Goal: Task Accomplishment & Management: Complete application form

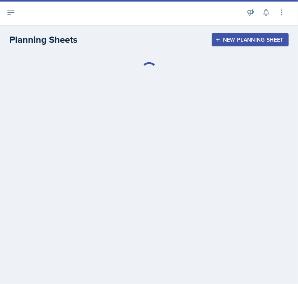
click at [239, 38] on div "New Planning Sheet" at bounding box center [250, 40] width 67 height 6
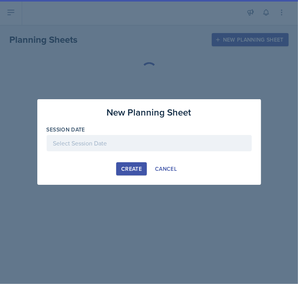
click at [154, 147] on div at bounding box center [149, 143] width 205 height 16
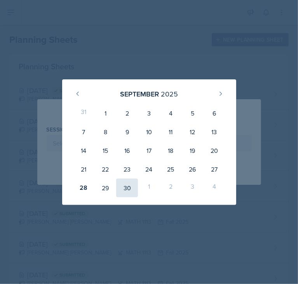
click at [127, 190] on div "30" at bounding box center [127, 187] width 22 height 19
type input "[DATE]"
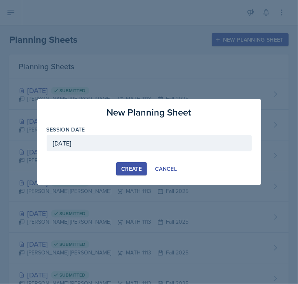
click at [126, 167] on div "Create" at bounding box center [131, 169] width 21 height 6
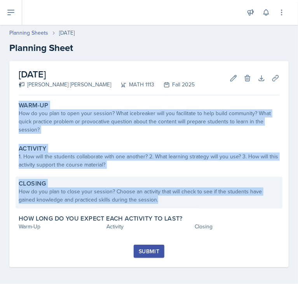
drag, startPoint x: 10, startPoint y: 98, endPoint x: 192, endPoint y: 202, distance: 209.5
click at [192, 202] on div "[DATE] [PERSON_NAME] [PERSON_NAME] MATH 1113 Fall 2025 Edit Delete Download Upl…" at bounding box center [148, 164] width 279 height 206
copy div "Warm-Up How do you plan to open your session? What icebreaker will you facilita…"
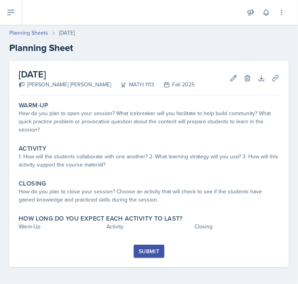
click at [136, 44] on h2 "Planning Sheet" at bounding box center [148, 48] width 279 height 14
click at [16, 16] on button at bounding box center [11, 12] width 22 height 25
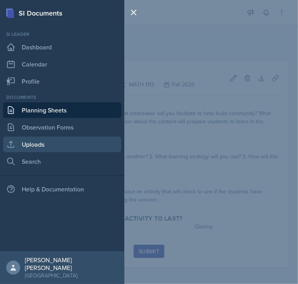
click at [59, 136] on link "Uploads" at bounding box center [62, 144] width 118 height 16
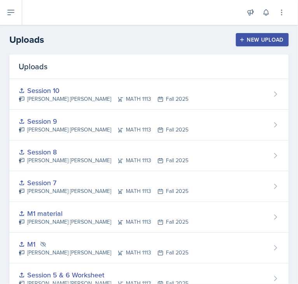
click at [238, 52] on header "Uploads New Upload" at bounding box center [149, 40] width 298 height 30
click at [239, 42] on icon "button" at bounding box center [241, 39] width 5 height 5
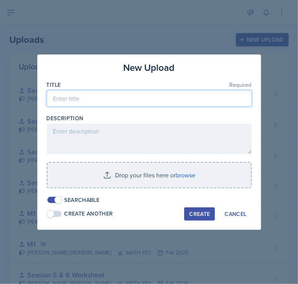
click at [125, 104] on input at bounding box center [149, 98] width 205 height 16
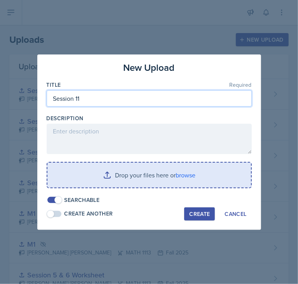
type input "Session 11"
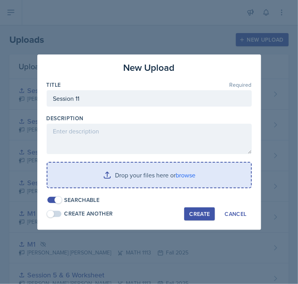
click at [137, 178] on input "file" at bounding box center [149, 174] width 204 height 25
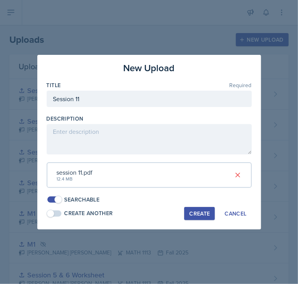
click at [205, 207] on button "Create" at bounding box center [199, 213] width 31 height 13
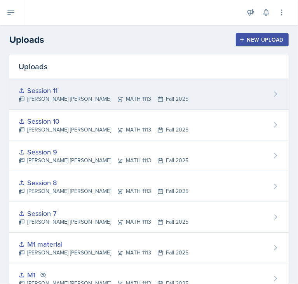
click at [166, 89] on div "Session 11" at bounding box center [104, 90] width 170 height 10
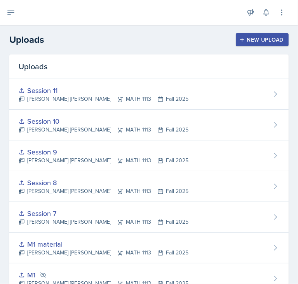
click at [243, 42] on div "New Upload" at bounding box center [262, 40] width 43 height 6
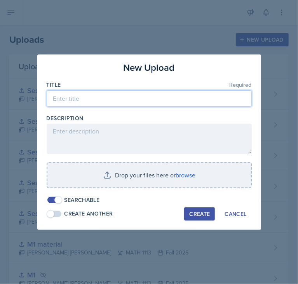
click at [150, 95] on input at bounding box center [149, 98] width 205 height 16
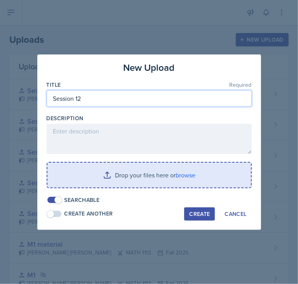
type input "Session 12"
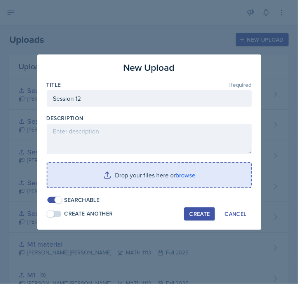
click at [185, 178] on input "file" at bounding box center [149, 174] width 204 height 25
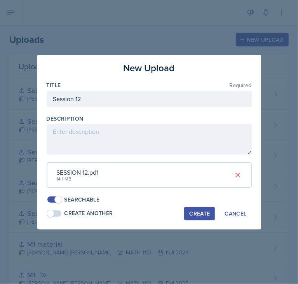
click at [195, 212] on div "Create" at bounding box center [199, 213] width 21 height 6
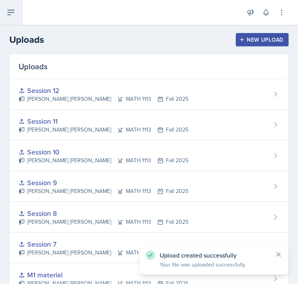
click at [8, 21] on button at bounding box center [11, 12] width 22 height 25
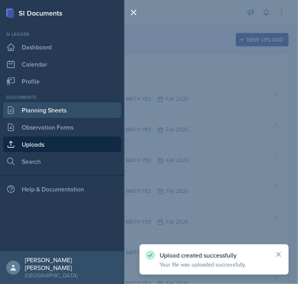
click at [58, 113] on link "Planning Sheets" at bounding box center [62, 110] width 118 height 16
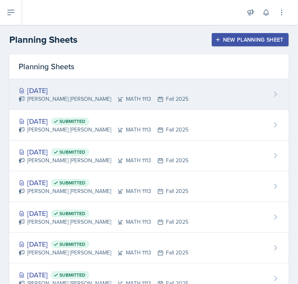
click at [131, 94] on div "[DATE]" at bounding box center [104, 90] width 170 height 10
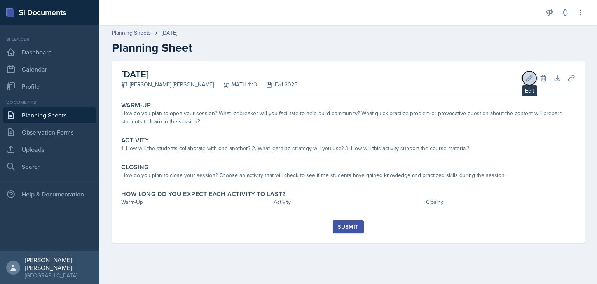
click at [298, 81] on icon at bounding box center [529, 78] width 8 height 8
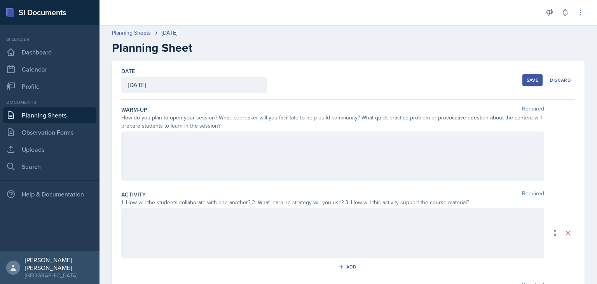
click at [242, 145] on div at bounding box center [332, 156] width 423 height 50
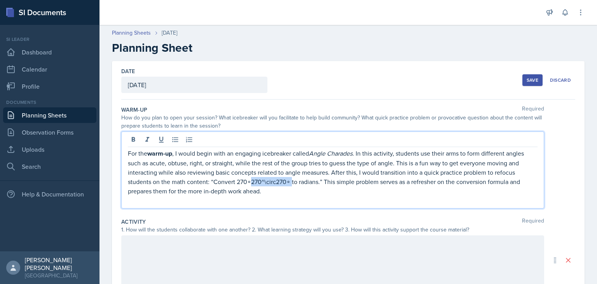
drag, startPoint x: 250, startPoint y: 179, endPoint x: 290, endPoint y: 183, distance: 40.6
click at [290, 183] on p "For the warm-up , I would begin with an engaging icebreaker called Angle Charad…" at bounding box center [332, 171] width 409 height 47
click at [261, 249] on div at bounding box center [332, 260] width 423 height 50
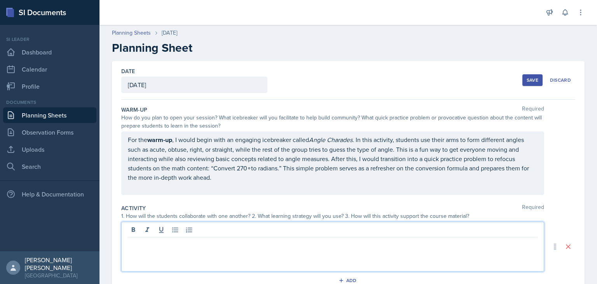
click at [159, 139] on div "For the warm-up , I would begin with an engaging icebreaker called Angle Charad…" at bounding box center [332, 162] width 423 height 63
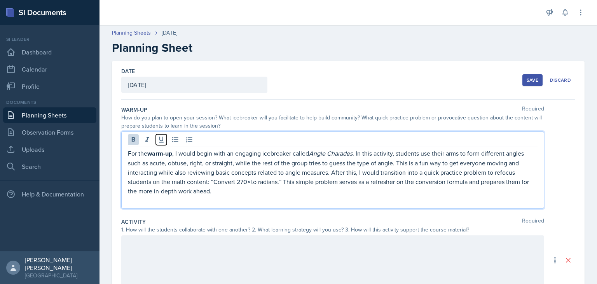
click at [159, 139] on icon at bounding box center [161, 140] width 8 height 8
click at [163, 153] on strong "warm-up" at bounding box center [159, 153] width 25 height 9
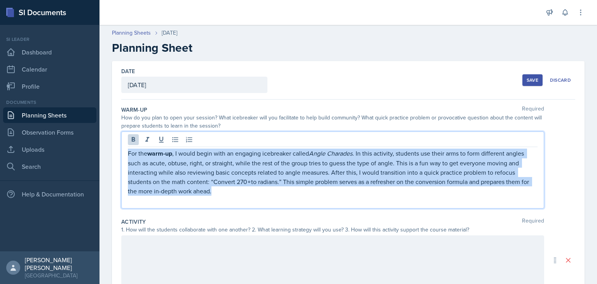
click at [163, 153] on strong "warm-up" at bounding box center [159, 153] width 25 height 9
click at [131, 141] on icon at bounding box center [133, 140] width 8 height 8
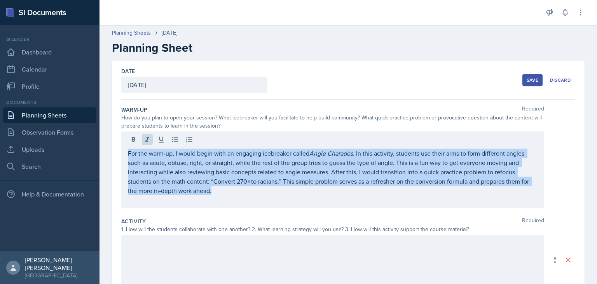
click at [298, 167] on p "For the warm-up, I would begin with an engaging icebreaker called Angle Charade…" at bounding box center [332, 171] width 409 height 47
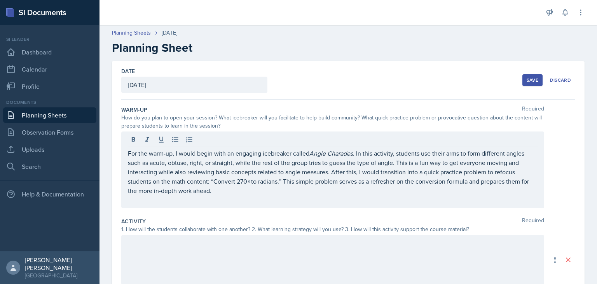
scroll to position [20, 0]
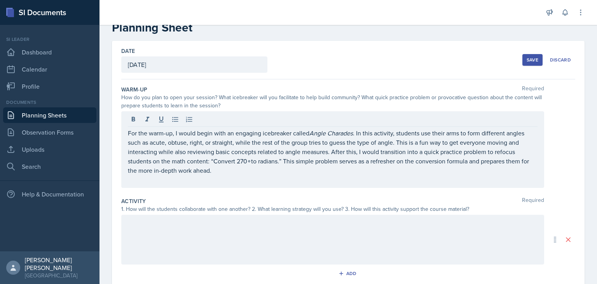
click at [298, 159] on p "For the warm-up, I would begin with an engaging icebreaker called Angle Charade…" at bounding box center [332, 151] width 409 height 47
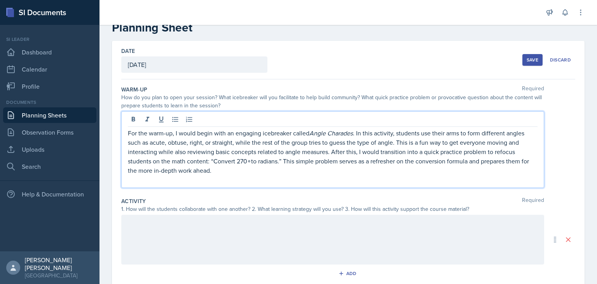
click at [298, 132] on em "Angle Charades" at bounding box center [331, 133] width 44 height 9
click at [298, 132] on p "For the warm-up, I would begin with an engaging icebreaker called Angl . In ths…" at bounding box center [332, 151] width 409 height 47
click at [298, 134] on em "Angl" at bounding box center [315, 133] width 13 height 9
click at [298, 132] on p "For the warm-up, I would begin with an engaging icebreaker called Birthday Boog…" at bounding box center [332, 151] width 409 height 47
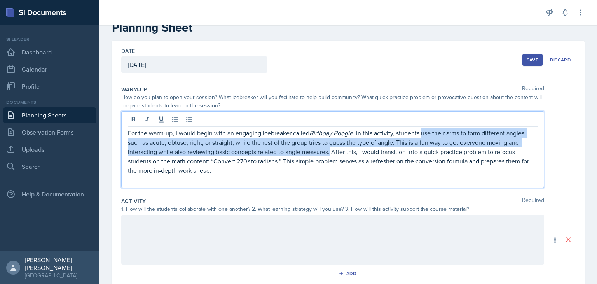
drag, startPoint x: 422, startPoint y: 132, endPoint x: 329, endPoint y: 152, distance: 94.2
click at [298, 152] on p "For the warm-up, I would begin with an engaging icebreaker called Birthday Boog…" at bounding box center [332, 151] width 409 height 47
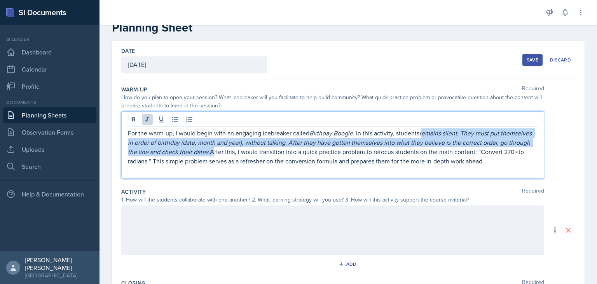
drag, startPoint x: 423, startPoint y: 132, endPoint x: 243, endPoint y: 149, distance: 180.7
click at [243, 149] on p "For the warm-up, I would begin with an engaging icebreaker called Birthday Boog…" at bounding box center [332, 146] width 409 height 37
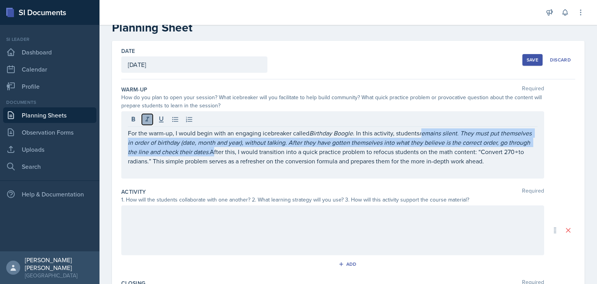
click at [146, 120] on icon at bounding box center [147, 119] width 4 height 5
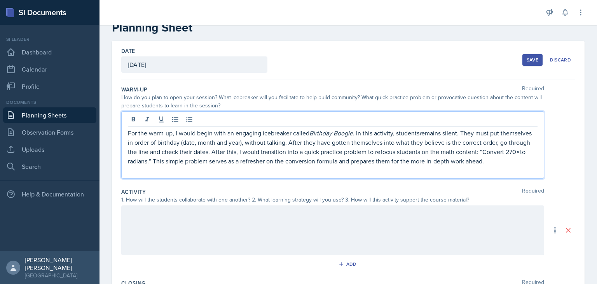
click at [298, 195] on div "Activity Required" at bounding box center [348, 192] width 454 height 8
click at [298, 142] on p "For the warm-up, I would begin with an engaging icebreaker called Birthday Boog…" at bounding box center [332, 146] width 409 height 37
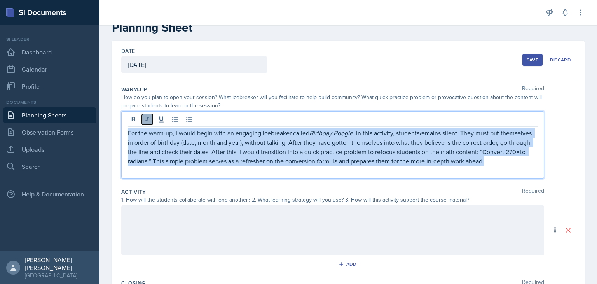
click at [147, 121] on icon at bounding box center [147, 119] width 8 height 8
click at [298, 160] on p "For the warm-up, I would begin with an engaging icebreaker called Birthday Boog…" at bounding box center [332, 146] width 409 height 37
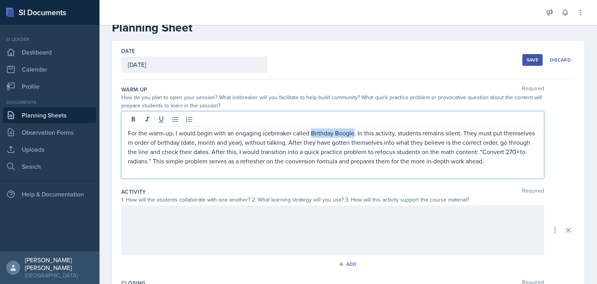
drag, startPoint x: 354, startPoint y: 132, endPoint x: 311, endPoint y: 134, distance: 43.2
click at [298, 134] on p "For the warm-up, I would begin with an engaging icebreaker called Birthday Boog…" at bounding box center [332, 146] width 409 height 37
click at [147, 122] on icon at bounding box center [147, 119] width 8 height 8
click at [276, 175] on p at bounding box center [332, 170] width 409 height 9
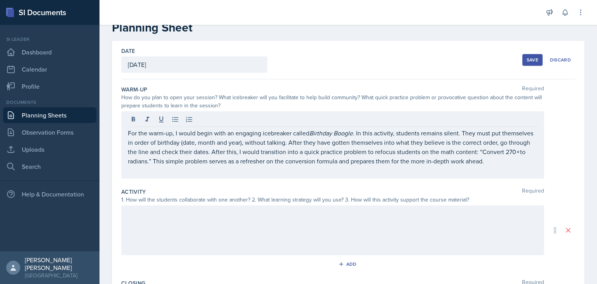
click at [155, 239] on div at bounding box center [332, 230] width 423 height 50
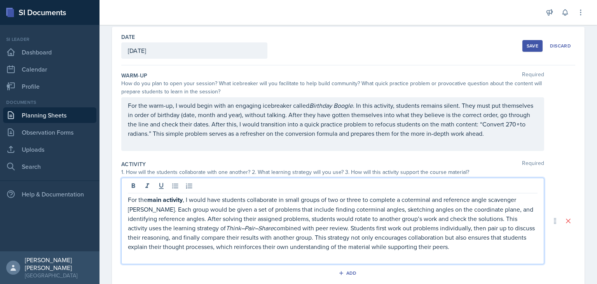
click at [166, 216] on p "For the main activity , I would have students collaborate in small groups of tw…" at bounding box center [332, 223] width 409 height 56
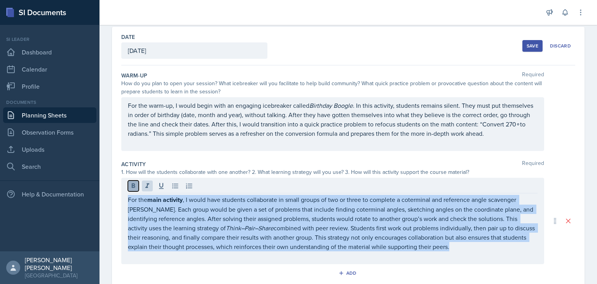
click at [135, 190] on icon at bounding box center [133, 186] width 8 height 8
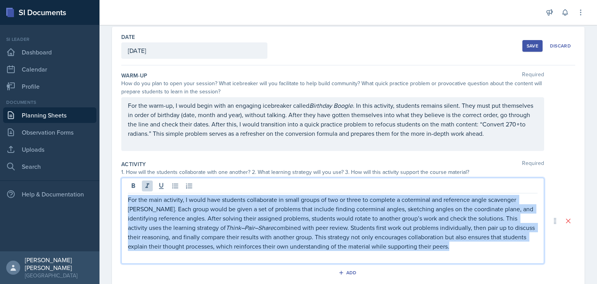
click at [298, 251] on p "For the main activity, I would have students collaborate in small groups of two…" at bounding box center [332, 223] width 409 height 56
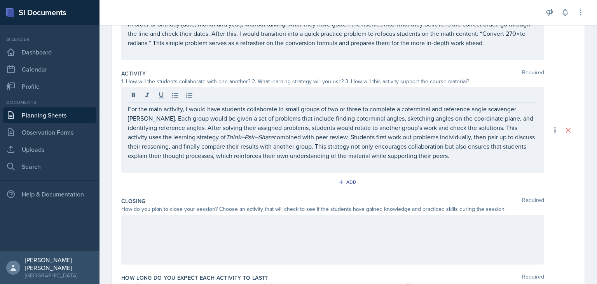
scroll to position [171, 0]
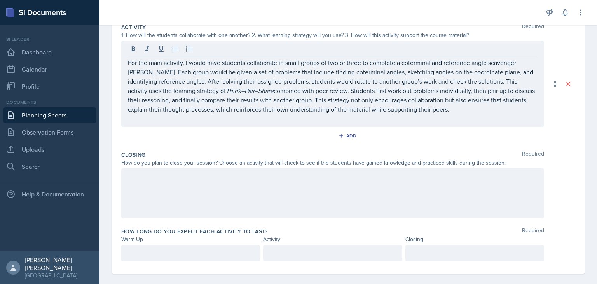
click at [298, 197] on div at bounding box center [332, 193] width 423 height 50
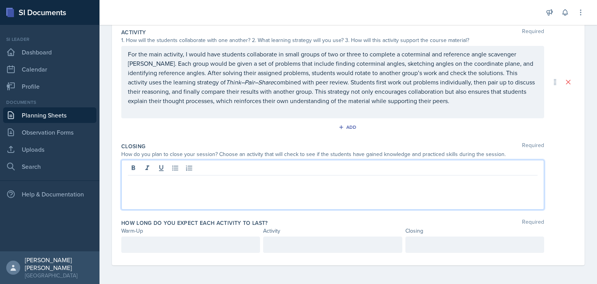
scroll to position [174, 0]
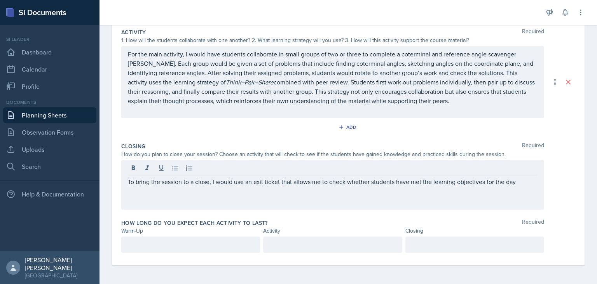
click at [298, 196] on div "To bring the session to a close, I would use an exit ticket that allows me to c…" at bounding box center [332, 185] width 423 height 50
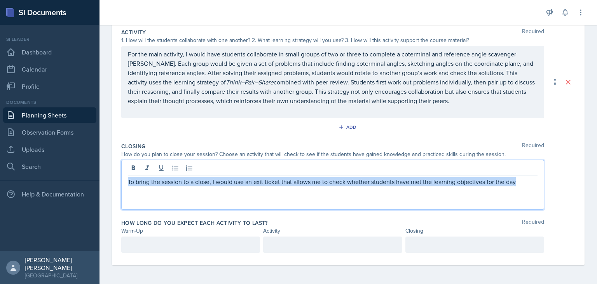
click at [298, 189] on p at bounding box center [332, 190] width 409 height 9
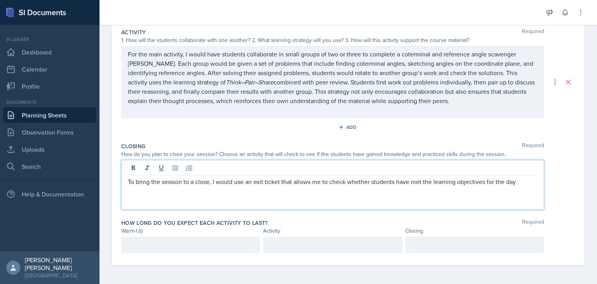
click at [298, 181] on p "To bring the session to a close, I would use an exit ticket that allows me to c…" at bounding box center [332, 181] width 409 height 9
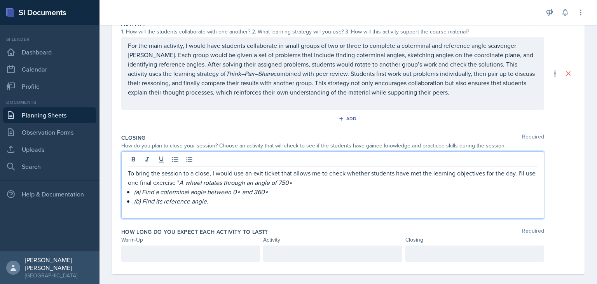
click at [188, 187] on p "To bring the session to a close, I would use an exit ticket that allows me to c…" at bounding box center [332, 177] width 409 height 19
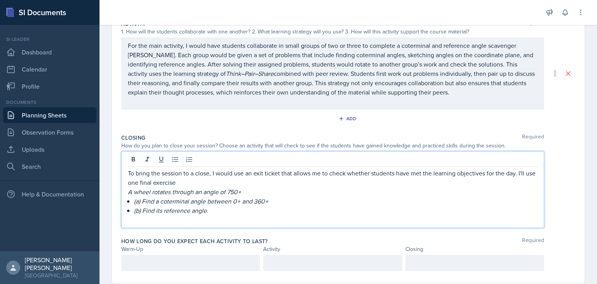
click at [150, 214] on em "(b) Find its reference angle." at bounding box center [171, 210] width 74 height 9
click at [145, 224] on p at bounding box center [332, 219] width 409 height 9
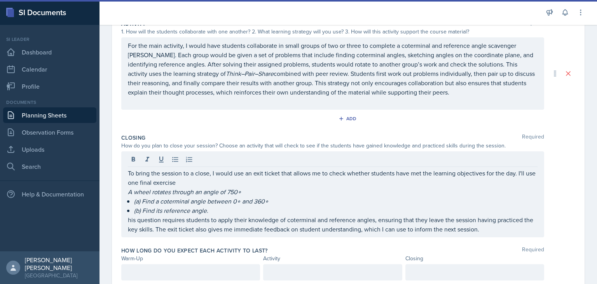
drag, startPoint x: 579, startPoint y: 188, endPoint x: 581, endPoint y: 234, distance: 45.5
click at [298, 234] on div "Date [DATE] [DATE] 31 1 2 3 4 5 6 7 8 9 10 11 12 13 14 15 16 17 18 19 20 21 22 …" at bounding box center [347, 99] width 497 height 425
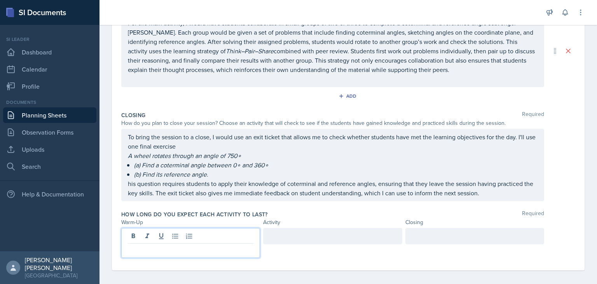
scroll to position [210, 0]
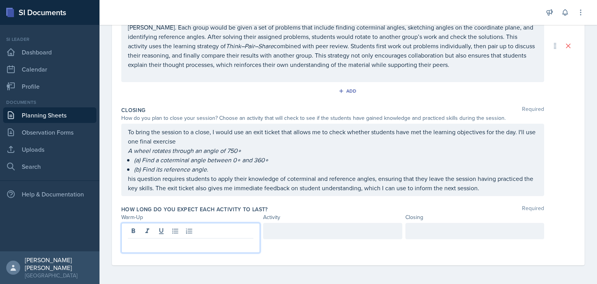
click at [191, 241] on p at bounding box center [190, 244] width 125 height 9
click at [298, 220] on div "Activity" at bounding box center [332, 217] width 139 height 8
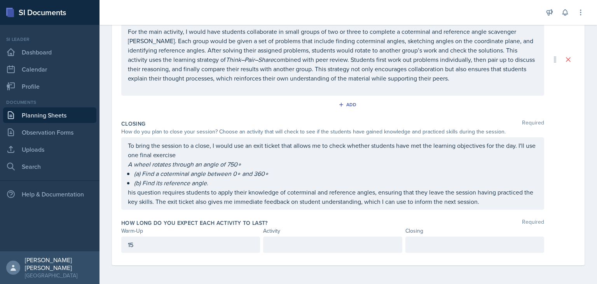
scroll to position [197, 0]
click at [298, 235] on div "How long do you expect each activity to last? Required Warm-Up Activity Closing…" at bounding box center [348, 237] width 454 height 43
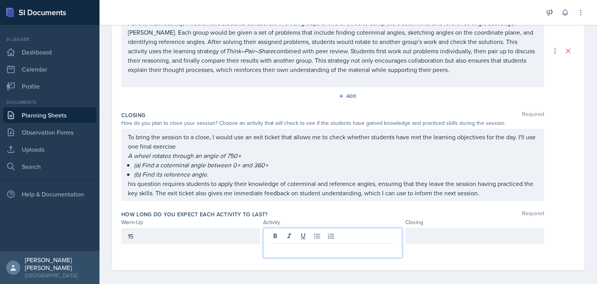
scroll to position [210, 0]
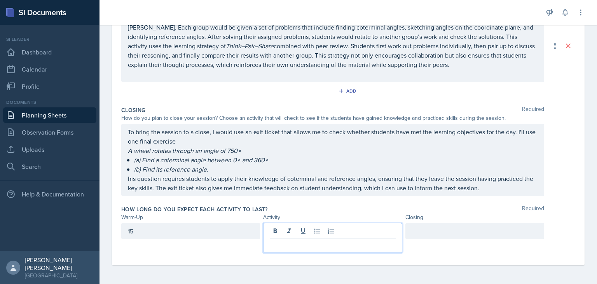
click at [298, 244] on p at bounding box center [332, 244] width 125 height 9
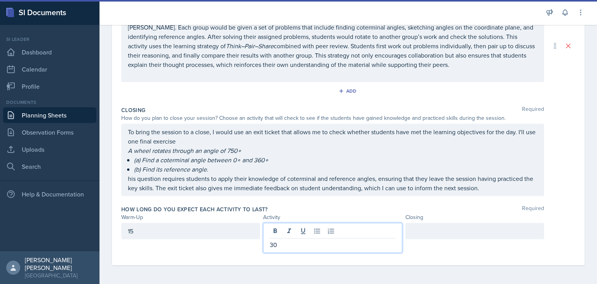
click at [298, 232] on div at bounding box center [474, 231] width 139 height 16
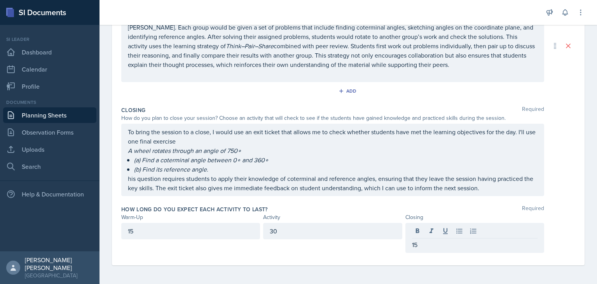
click at [298, 183] on div "Date [DATE] [DATE] 31 1 2 3 4 5 6 7 8 9 10 11 12 13 14 15 16 17 18 19 20 21 22 …" at bounding box center [348, 62] width 472 height 406
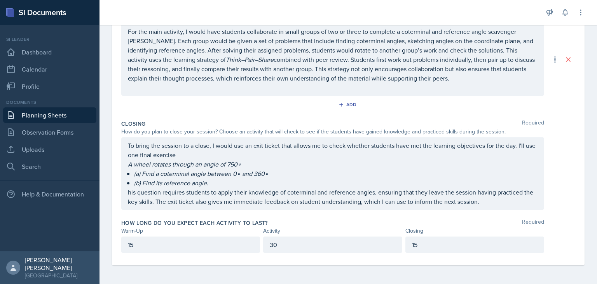
scroll to position [0, 0]
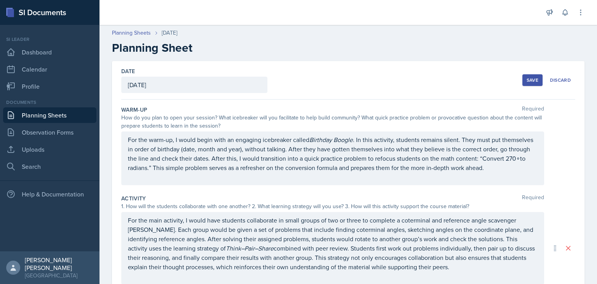
click at [298, 80] on div "Save" at bounding box center [532, 80] width 12 height 6
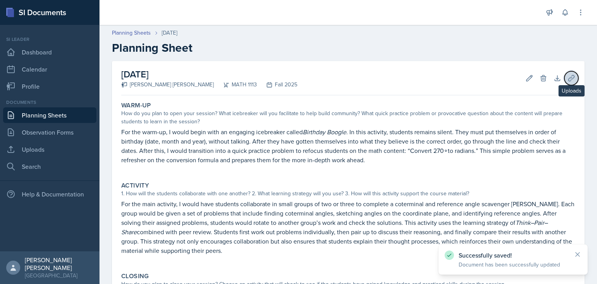
click at [298, 77] on icon at bounding box center [571, 78] width 8 height 8
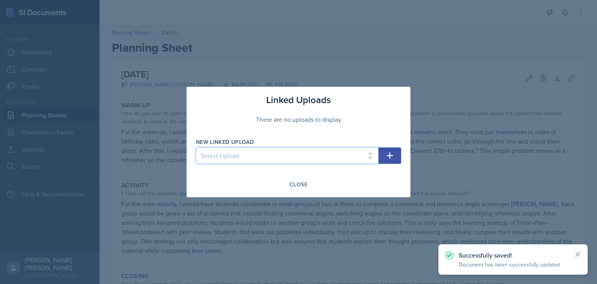
click at [298, 155] on select "Select Upload Session 1 Session 2 Worksheet for session 2 Session 3 Session 3 &…" at bounding box center [287, 155] width 183 height 16
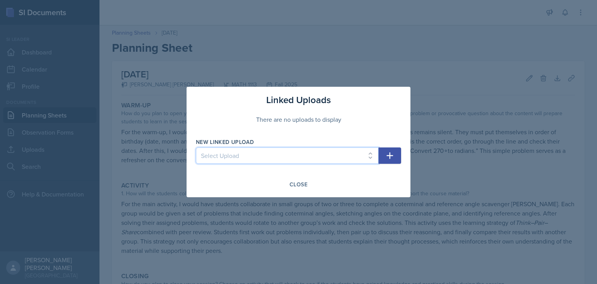
select select "8e252cce-5571-4e99-ac37-aa774c7a9956"
click at [196, 147] on select "Select Upload Session 1 Session 2 Worksheet for session 2 Session 3 Session 3 &…" at bounding box center [287, 155] width 183 height 16
click at [298, 133] on div "Linked Uploads There are no uploads to display New Linked Upload Select Upload …" at bounding box center [298, 142] width 224 height 110
click at [298, 160] on button "button" at bounding box center [389, 155] width 23 height 16
select select
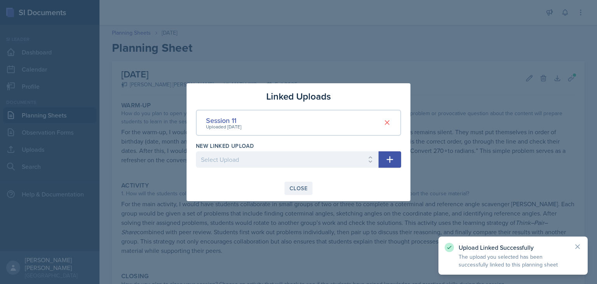
click at [298, 190] on div "Close" at bounding box center [298, 188] width 18 height 6
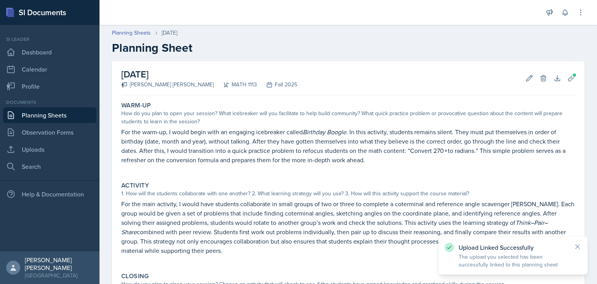
click at [80, 108] on link "Planning Sheets" at bounding box center [49, 115] width 93 height 16
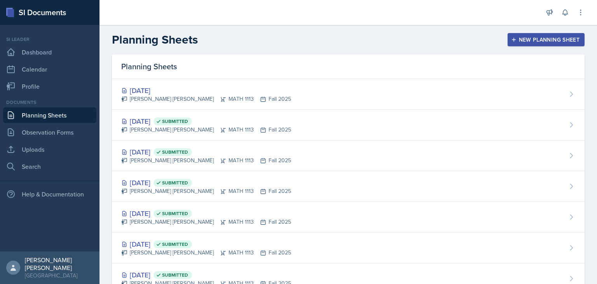
click at [298, 44] on button "New Planning Sheet" at bounding box center [545, 39] width 77 height 13
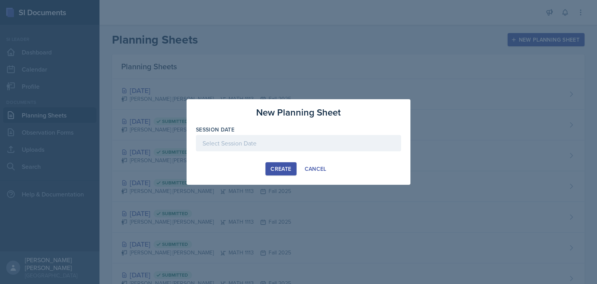
click at [298, 143] on div at bounding box center [298, 143] width 205 height 16
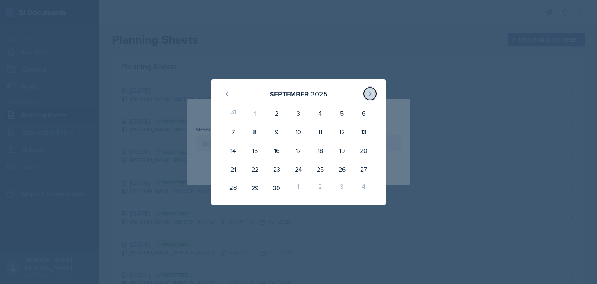
click at [298, 95] on icon at bounding box center [370, 93] width 2 height 3
drag, startPoint x: 324, startPoint y: 112, endPoint x: 317, endPoint y: 112, distance: 7.8
click at [298, 112] on div "2" at bounding box center [320, 113] width 22 height 19
type input "[DATE]"
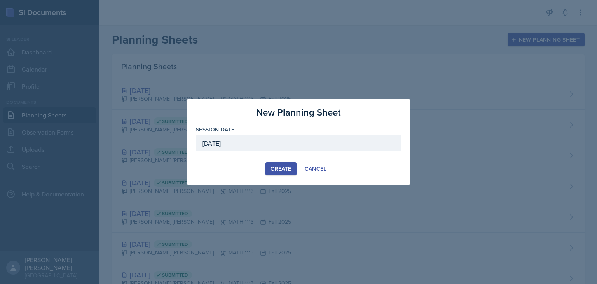
click at [280, 168] on div "Create" at bounding box center [280, 169] width 21 height 6
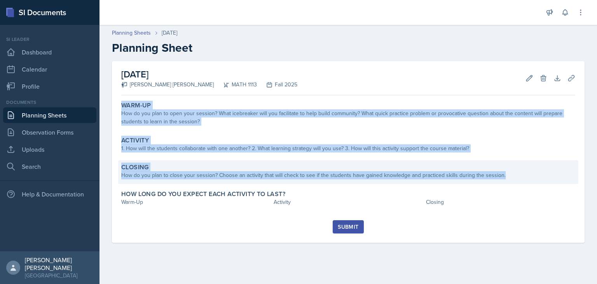
drag, startPoint x: 115, startPoint y: 100, endPoint x: 504, endPoint y: 180, distance: 397.1
click at [298, 180] on div "[DATE] [PERSON_NAME] [PERSON_NAME] MATH 1113 Fall 2025 Edit Delete Download Upl…" at bounding box center [348, 151] width 472 height 181
copy div "Warm-Up How do you plan to open your session? What icebreaker will you facilita…"
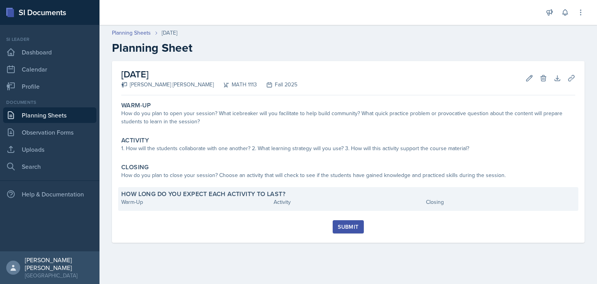
click at [193, 204] on div "Warm-Up" at bounding box center [195, 202] width 149 height 8
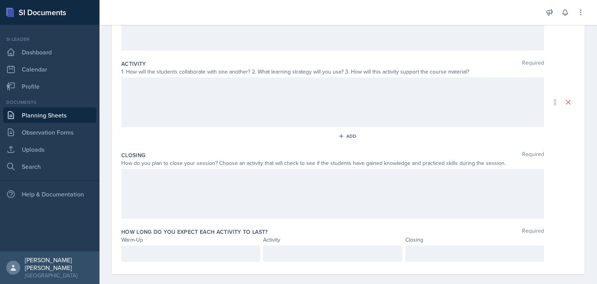
scroll to position [132, 0]
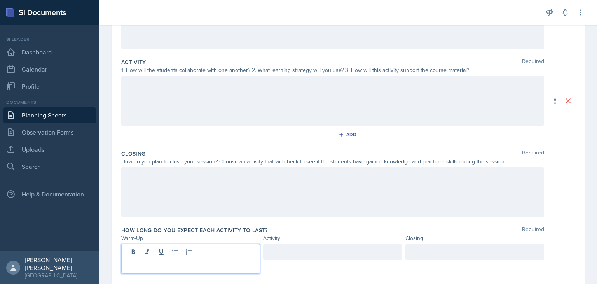
click at [210, 261] on p at bounding box center [190, 265] width 125 height 9
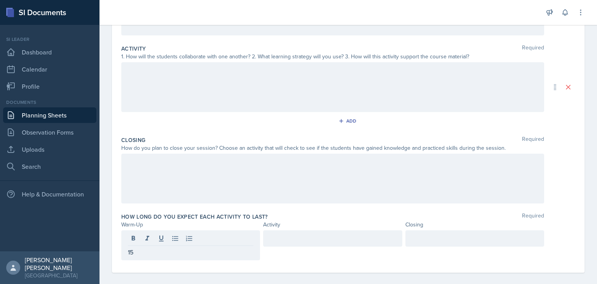
click at [298, 247] on div at bounding box center [332, 245] width 139 height 30
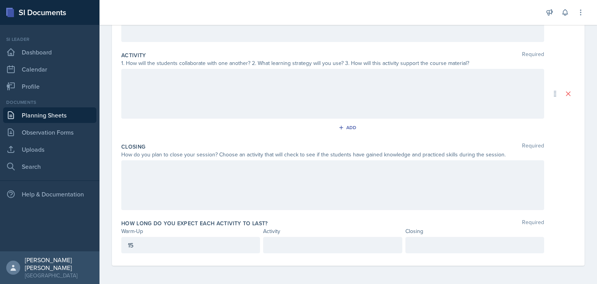
click at [298, 246] on p at bounding box center [332, 244] width 125 height 9
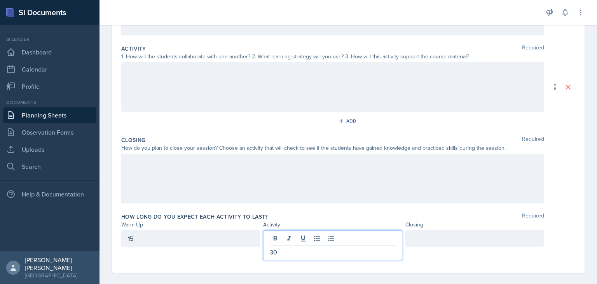
click at [298, 227] on div "Closing" at bounding box center [474, 224] width 139 height 8
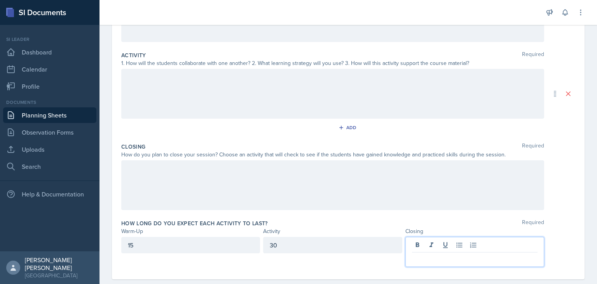
click at [298, 244] on div at bounding box center [474, 252] width 139 height 30
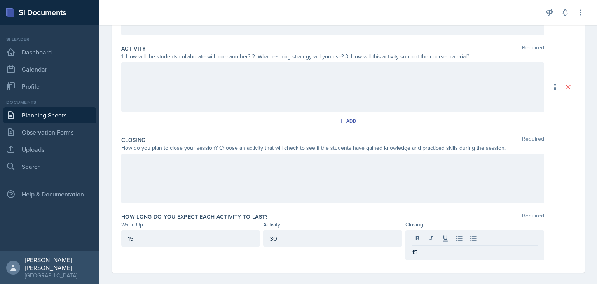
click at [298, 154] on div "Date [DATE] [DATE] 31 1 2 3 4 5 6 7 8 9 10 11 12 13 14 15 16 17 18 19 20 21 22 …" at bounding box center [347, 103] width 497 height 376
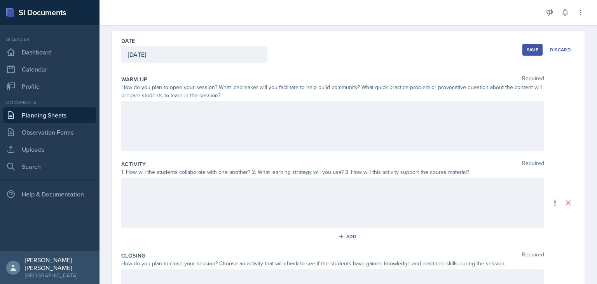
scroll to position [19, 0]
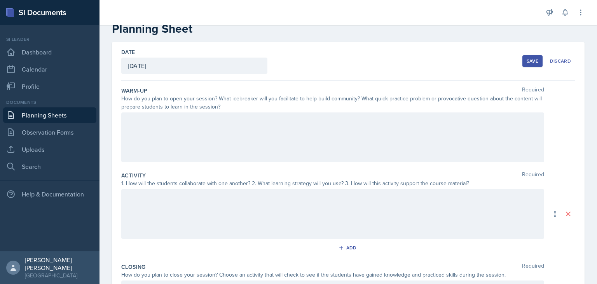
click at [217, 132] on div at bounding box center [332, 137] width 423 height 50
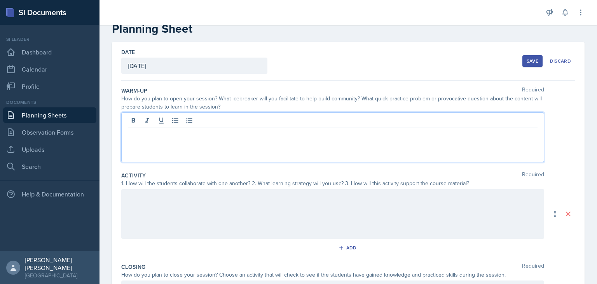
scroll to position [33, 0]
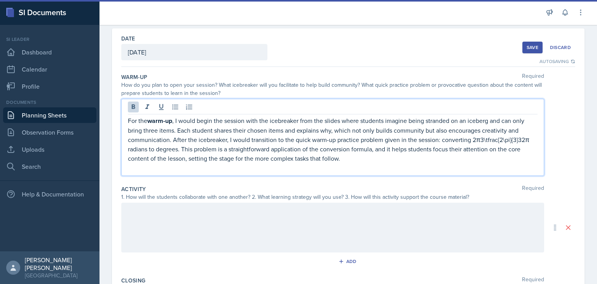
click at [168, 120] on strong "warm-up" at bounding box center [159, 120] width 25 height 9
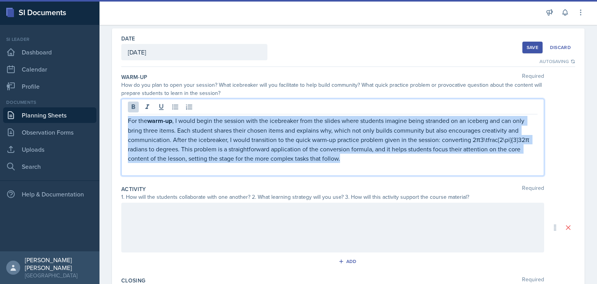
click at [168, 120] on strong "warm-up" at bounding box center [159, 120] width 25 height 9
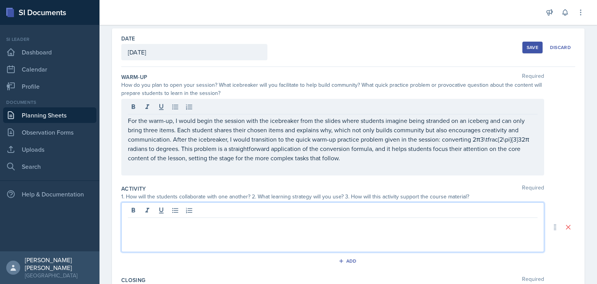
click at [192, 207] on div at bounding box center [332, 227] width 423 height 50
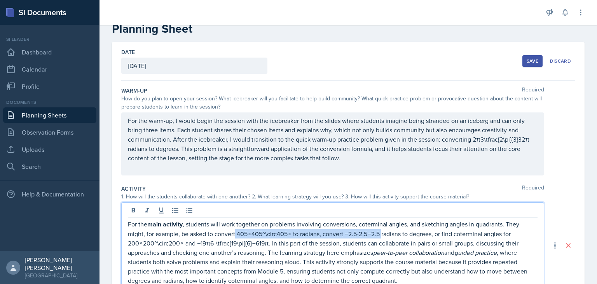
drag, startPoint x: 382, startPoint y: 233, endPoint x: 235, endPoint y: 233, distance: 146.1
click at [235, 233] on p "For the main activity , students will work together on problems involving conve…" at bounding box center [332, 252] width 409 height 66
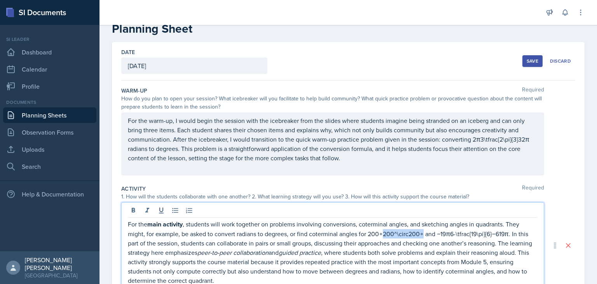
drag, startPoint x: 382, startPoint y: 232, endPoint x: 422, endPoint y: 233, distance: 40.0
click at [298, 233] on p "For the main activity , students will work together on problems involving conve…" at bounding box center [332, 252] width 409 height 66
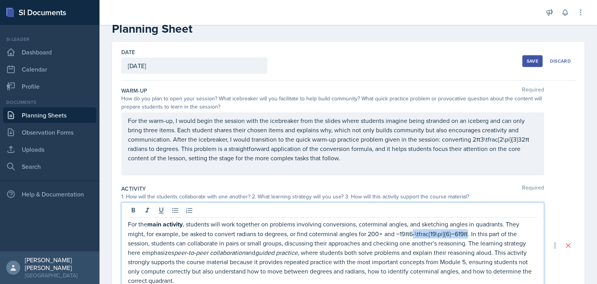
drag, startPoint x: 414, startPoint y: 231, endPoint x: 469, endPoint y: 234, distance: 55.3
click at [298, 234] on p "For the main activity , students will work together on problems involving conve…" at bounding box center [332, 252] width 409 height 66
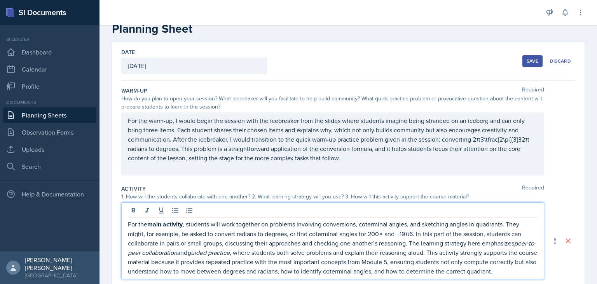
click at [298, 233] on p "For the main activity , students will work together on problems involving conve…" at bounding box center [332, 247] width 409 height 56
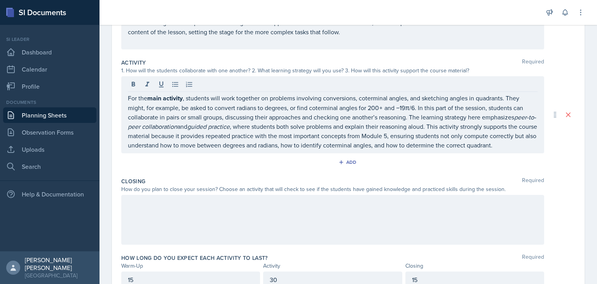
scroll to position [151, 0]
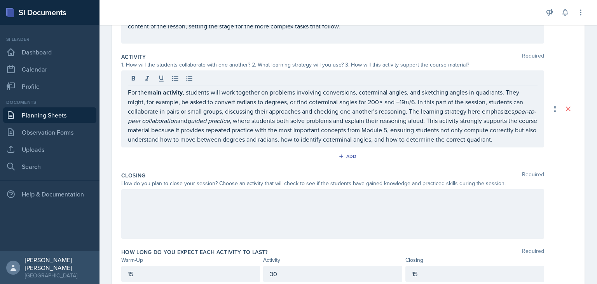
click at [260, 211] on div at bounding box center [332, 214] width 423 height 50
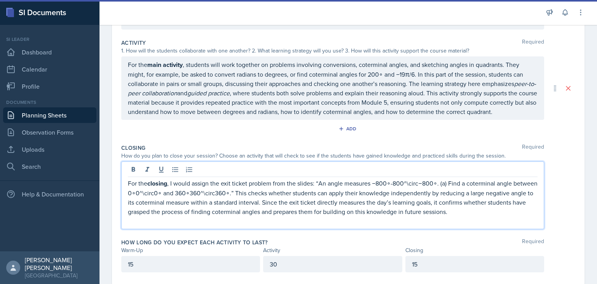
click at [232, 197] on p "For the closing , I would assign the exit ticket problem from the slides: “An a…" at bounding box center [332, 197] width 409 height 38
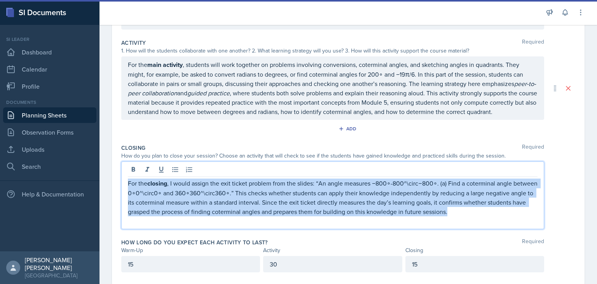
click at [232, 197] on p "For the closing , I would assign the exit ticket problem from the slides: “An a…" at bounding box center [332, 197] width 409 height 38
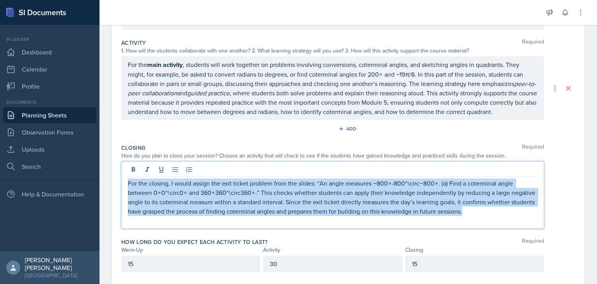
click at [246, 206] on p "For the closing, I would assign the exit ticket problem from the slides: “An an…" at bounding box center [332, 196] width 409 height 37
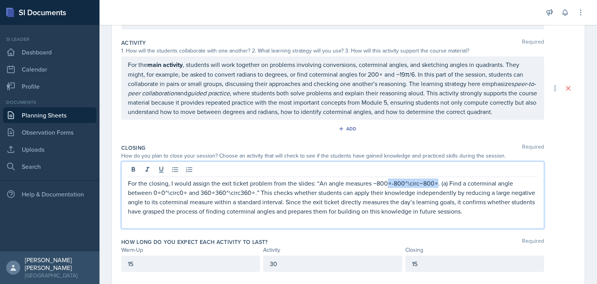
drag, startPoint x: 389, startPoint y: 191, endPoint x: 437, endPoint y: 188, distance: 48.3
click at [298, 188] on p "For the closing, I would assign the exit ticket problem from the slides: “An an…" at bounding box center [332, 196] width 409 height 37
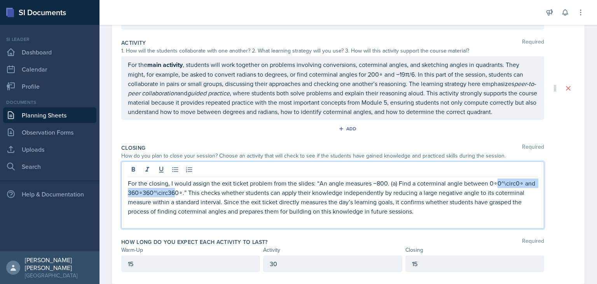
drag, startPoint x: 495, startPoint y: 190, endPoint x: 185, endPoint y: 199, distance: 310.9
click at [185, 199] on p "For the closing, I would assign the exit ticket problem from the slides: “An an…" at bounding box center [332, 196] width 409 height 37
click at [298, 192] on p "For the closing, I would assign the exit ticket problem from the slides: “An an…" at bounding box center [332, 196] width 409 height 37
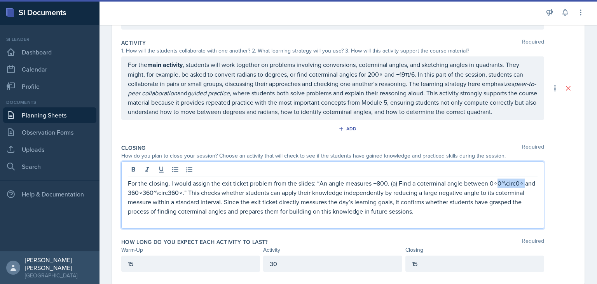
drag, startPoint x: 524, startPoint y: 192, endPoint x: 496, endPoint y: 190, distance: 28.1
click at [298, 190] on p "For the closing, I would assign the exit ticket problem from the slides: “An an…" at bounding box center [332, 196] width 409 height 37
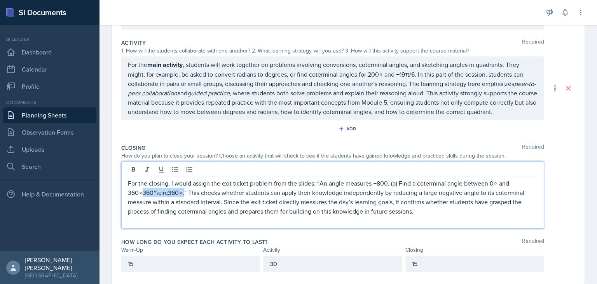
drag, startPoint x: 182, startPoint y: 200, endPoint x: 141, endPoint y: 199, distance: 40.4
click at [141, 199] on p "For the closing, I would assign the exit ticket problem from the slides: “An an…" at bounding box center [332, 196] width 409 height 37
click at [298, 209] on p "For the closing, I would assign the exit ticket problem from the slides: “An an…" at bounding box center [332, 196] width 409 height 37
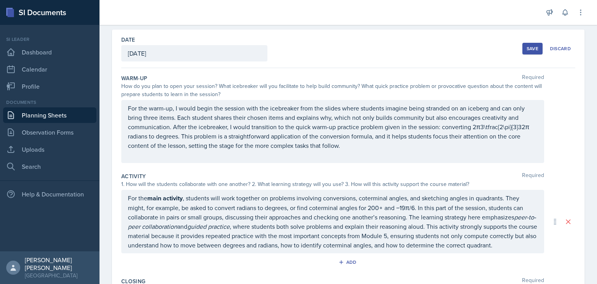
scroll to position [45, 0]
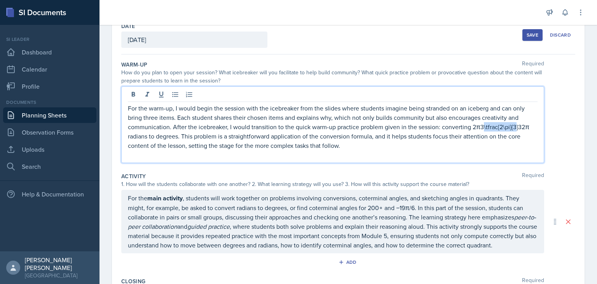
drag, startPoint x: 480, startPoint y: 126, endPoint x: 514, endPoint y: 129, distance: 34.3
click at [298, 129] on p "For the warm-up, I would begin the session with the icebreaker from the slides …" at bounding box center [332, 126] width 409 height 47
click at [298, 126] on p "For the warm-up, I would begin the session with the icebreaker from the slides …" at bounding box center [332, 126] width 409 height 47
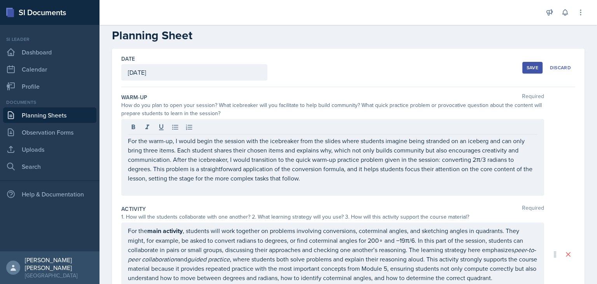
scroll to position [0, 0]
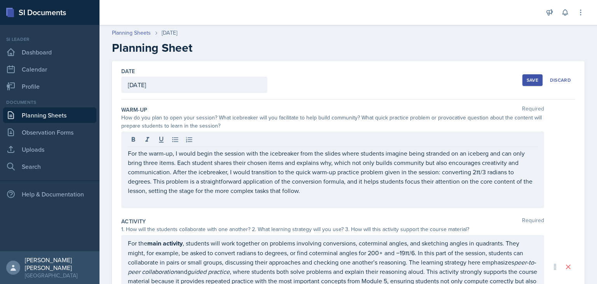
click at [298, 78] on div "Save" at bounding box center [532, 80] width 12 height 6
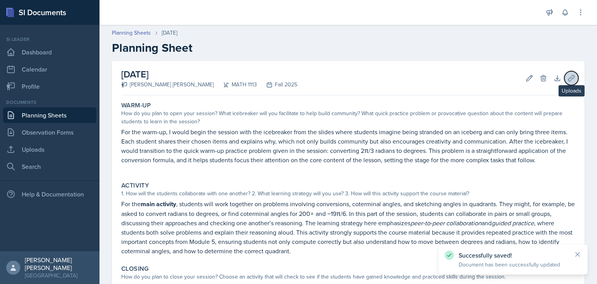
click at [298, 77] on button "Uploads" at bounding box center [571, 78] width 14 height 14
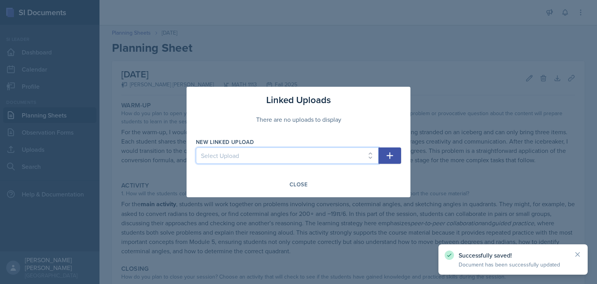
click at [298, 155] on select "Select Upload Session 1 Session 2 Worksheet for session 2 Session 3 Session 3 &…" at bounding box center [287, 155] width 183 height 16
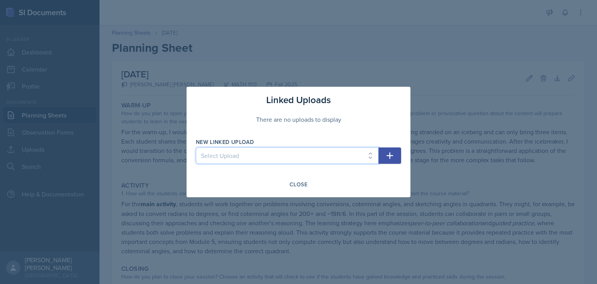
select select "717f536a-1f00-445f-8a6e-8f90a095f433"
click at [196, 147] on select "Select Upload Session 1 Session 2 Worksheet for session 2 Session 3 Session 3 &…" at bounding box center [287, 155] width 183 height 16
click at [298, 161] on button "button" at bounding box center [389, 155] width 23 height 16
select select
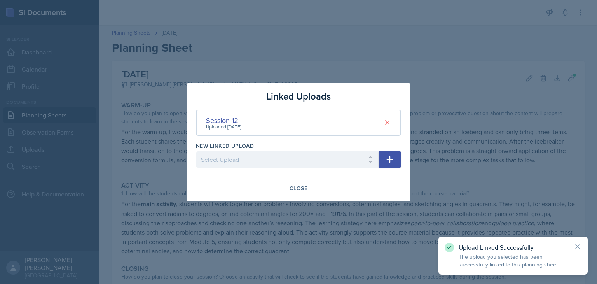
click at [145, 124] on div at bounding box center [298, 142] width 597 height 284
